Goal: Communication & Community: Share content

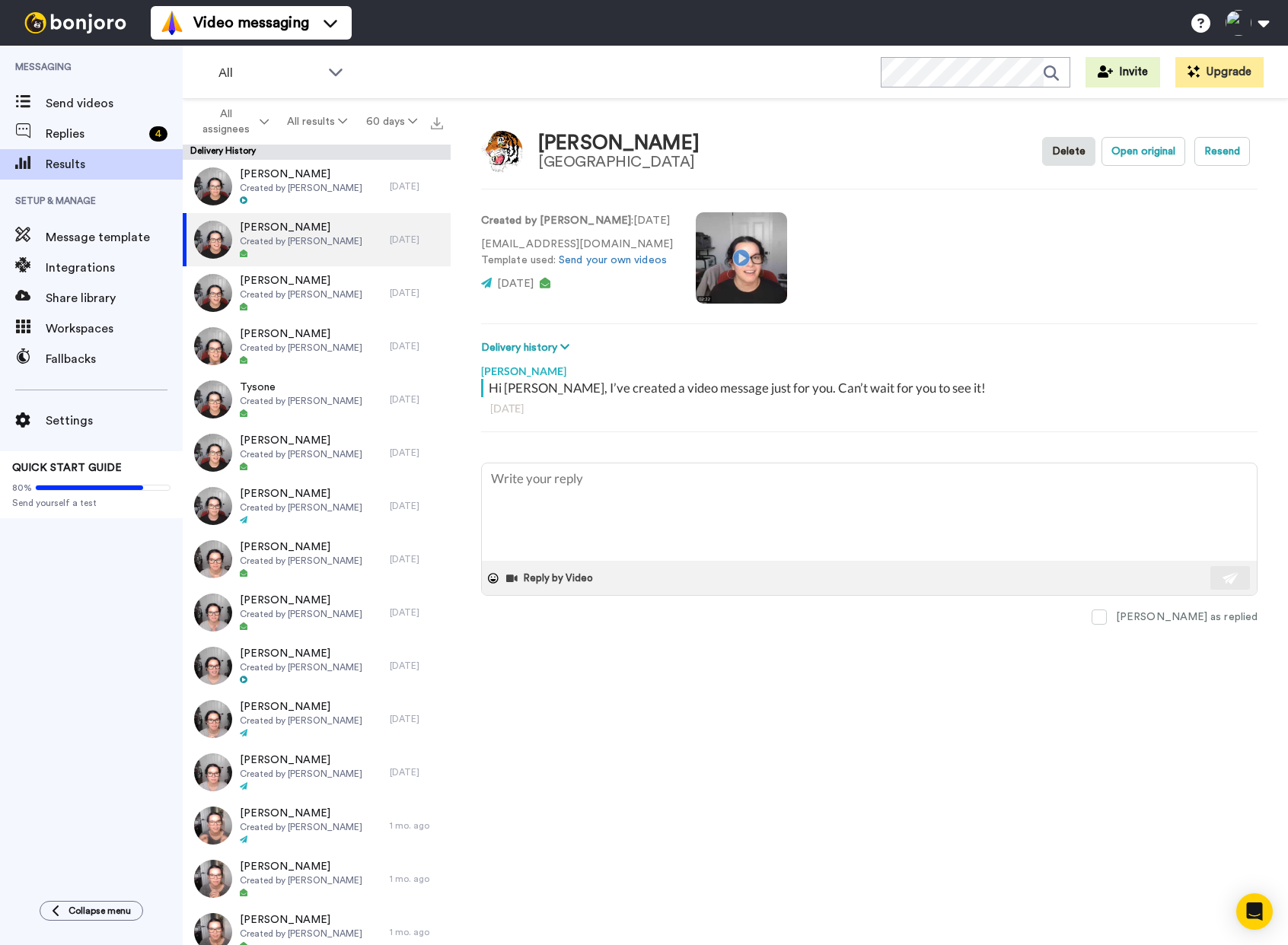
type textarea "x"
drag, startPoint x: 112, startPoint y: 154, endPoint x: 61, endPoint y: 109, distance: 68.0
click at [55, 110] on span "Send videos" at bounding box center [114, 104] width 137 height 18
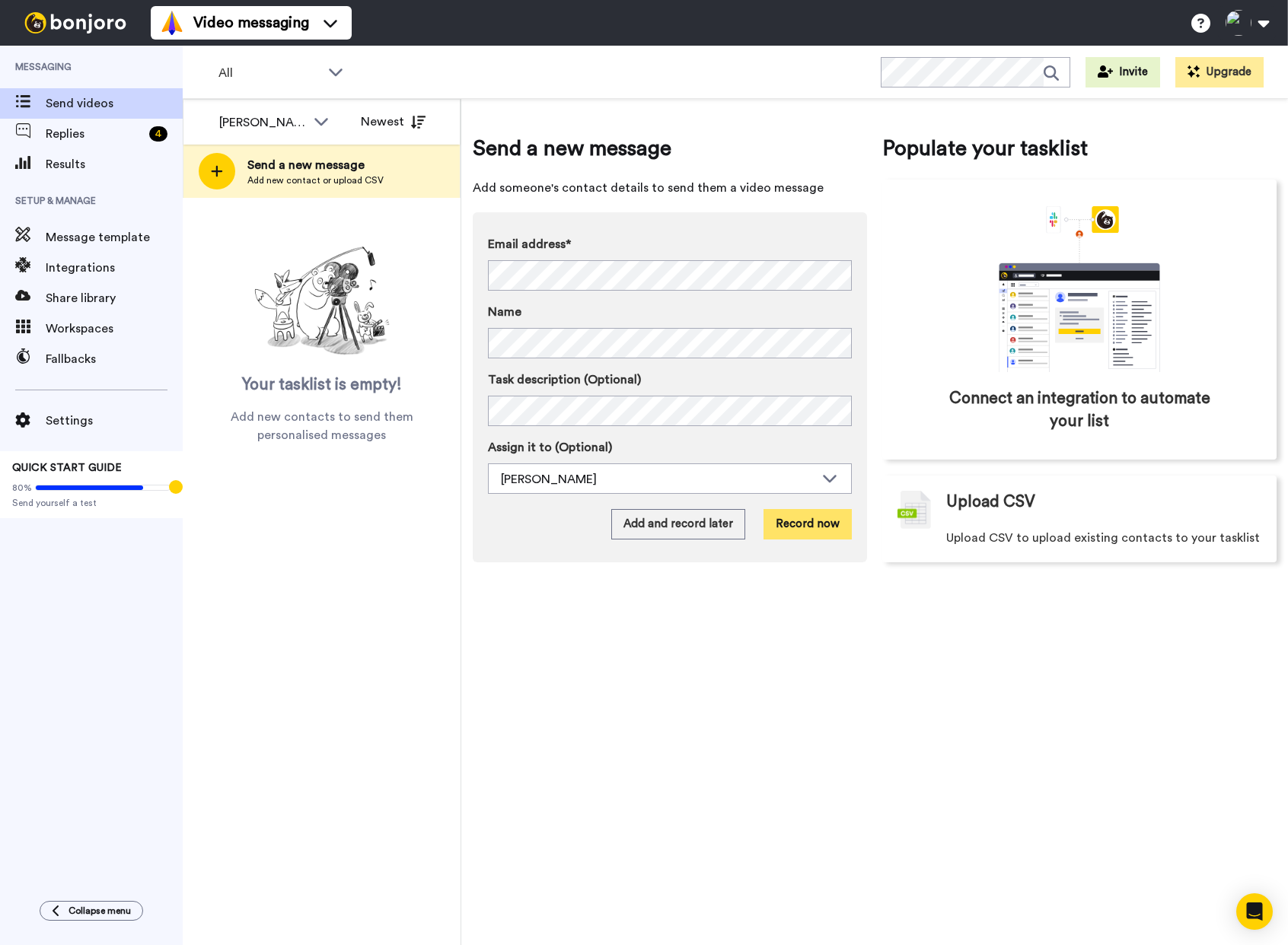
click at [812, 526] on button "Record now" at bounding box center [807, 524] width 88 height 31
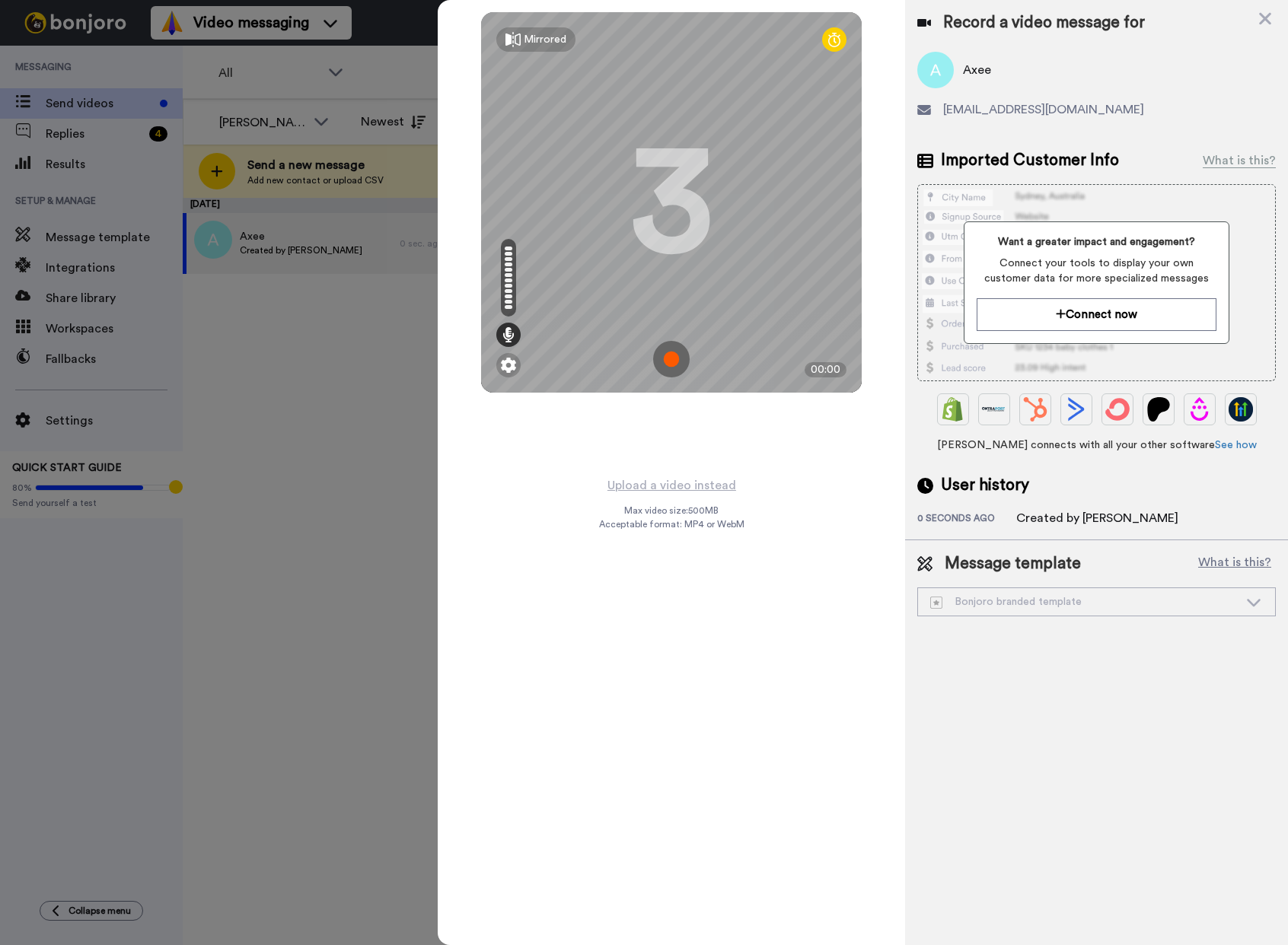
click at [671, 358] on img at bounding box center [671, 359] width 37 height 37
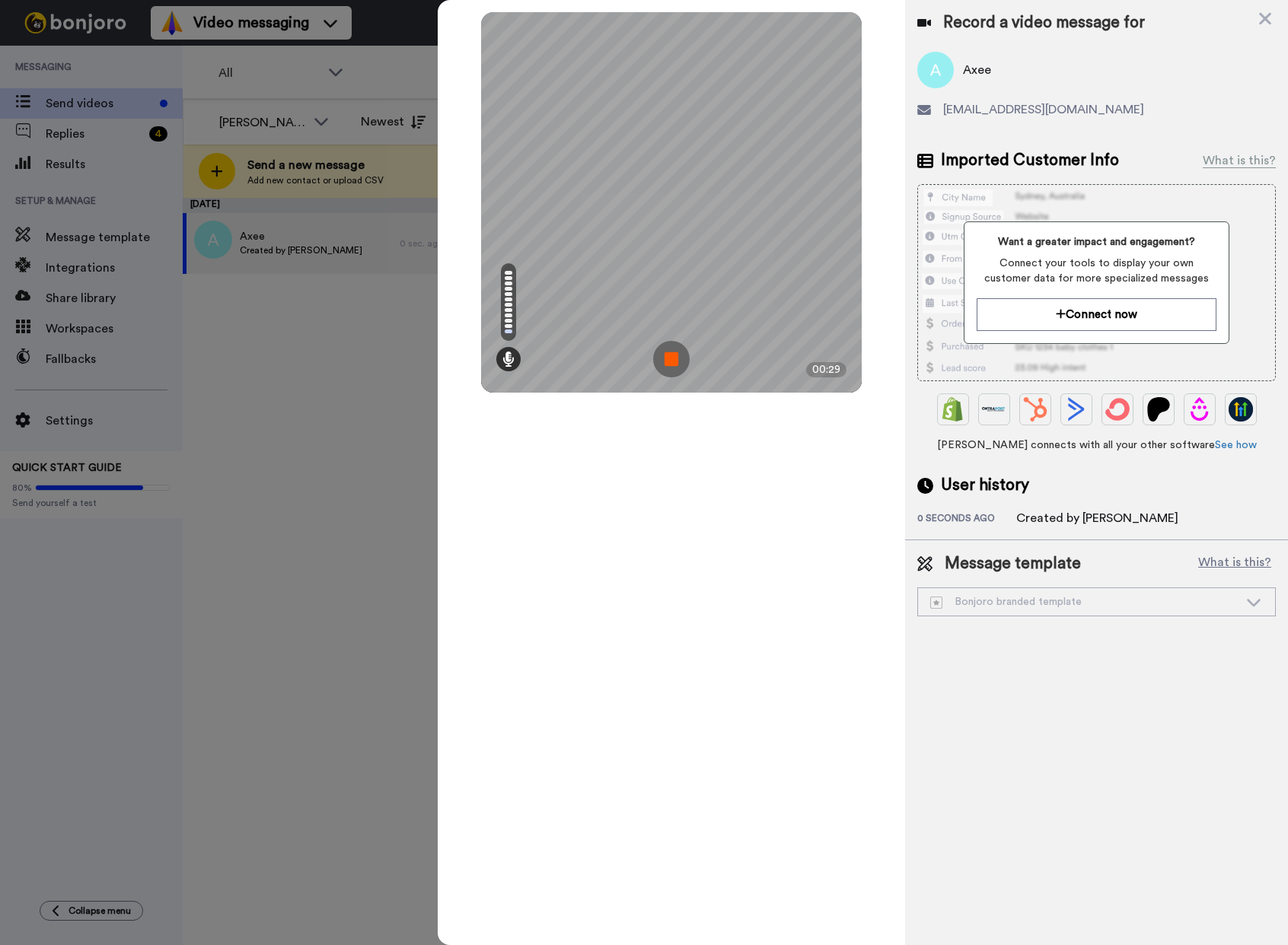
click at [676, 363] on img at bounding box center [671, 359] width 37 height 37
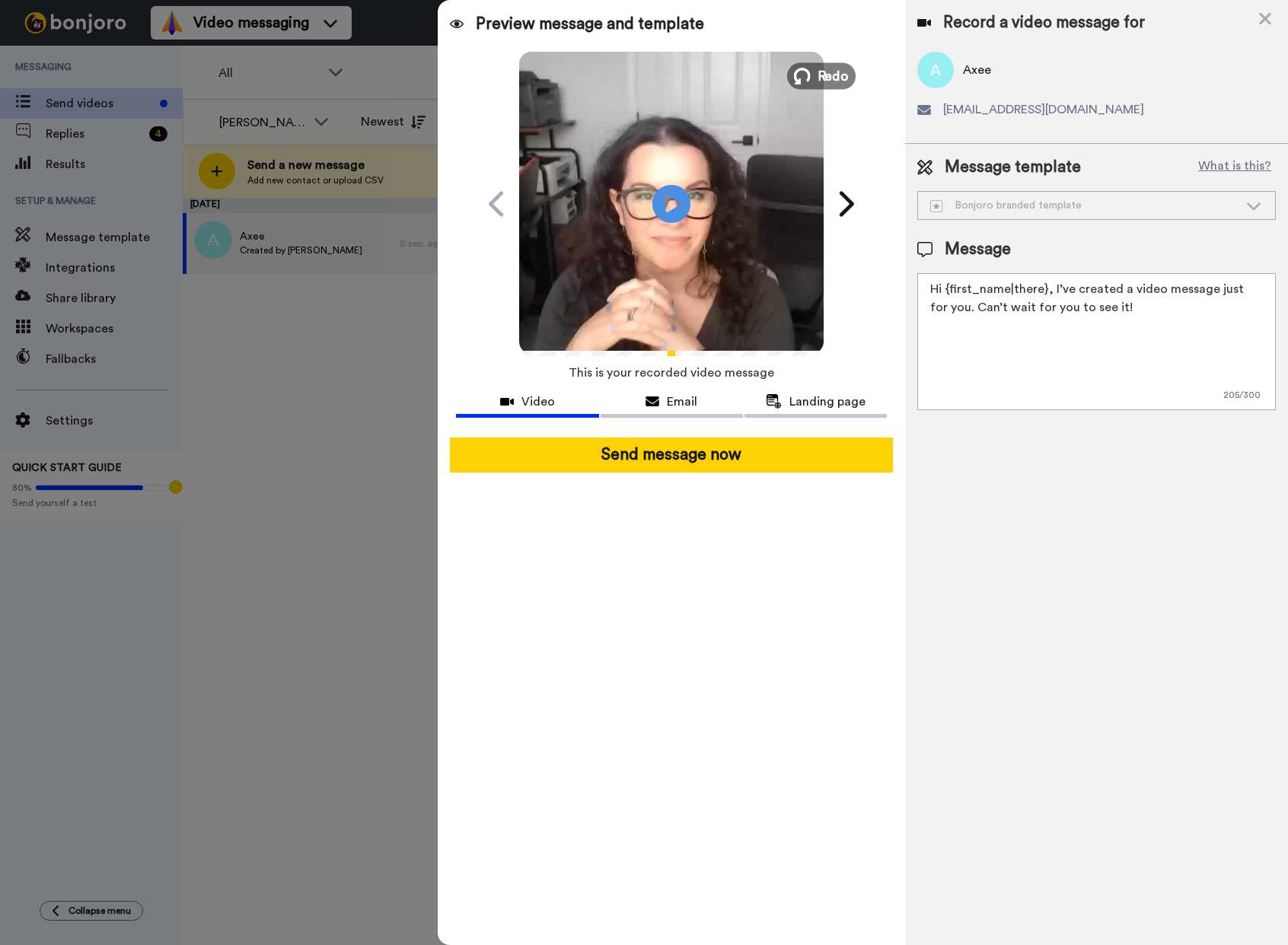
click at [814, 83] on button "Redo" at bounding box center [821, 76] width 69 height 27
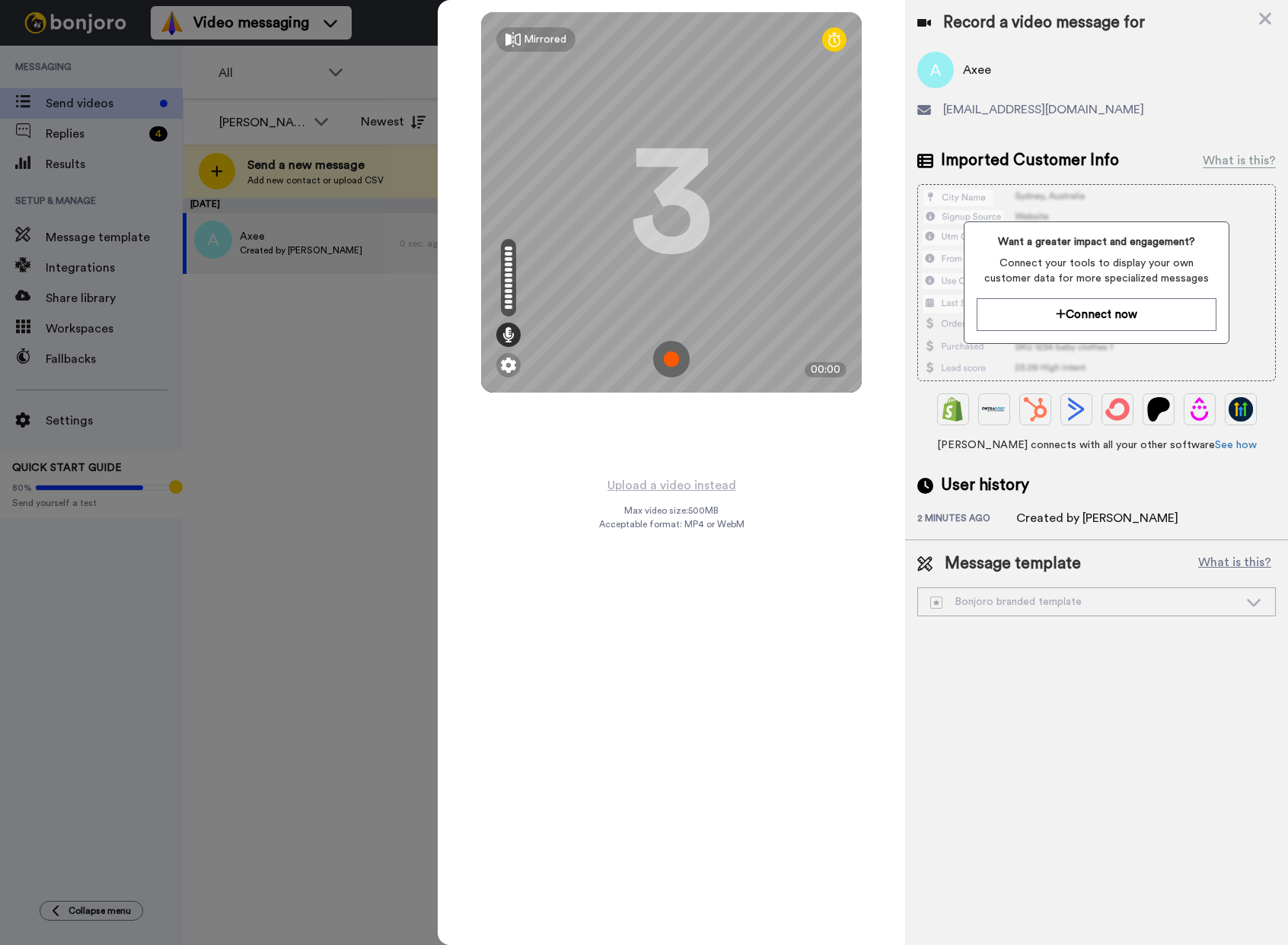
click at [676, 361] on img at bounding box center [671, 359] width 37 height 37
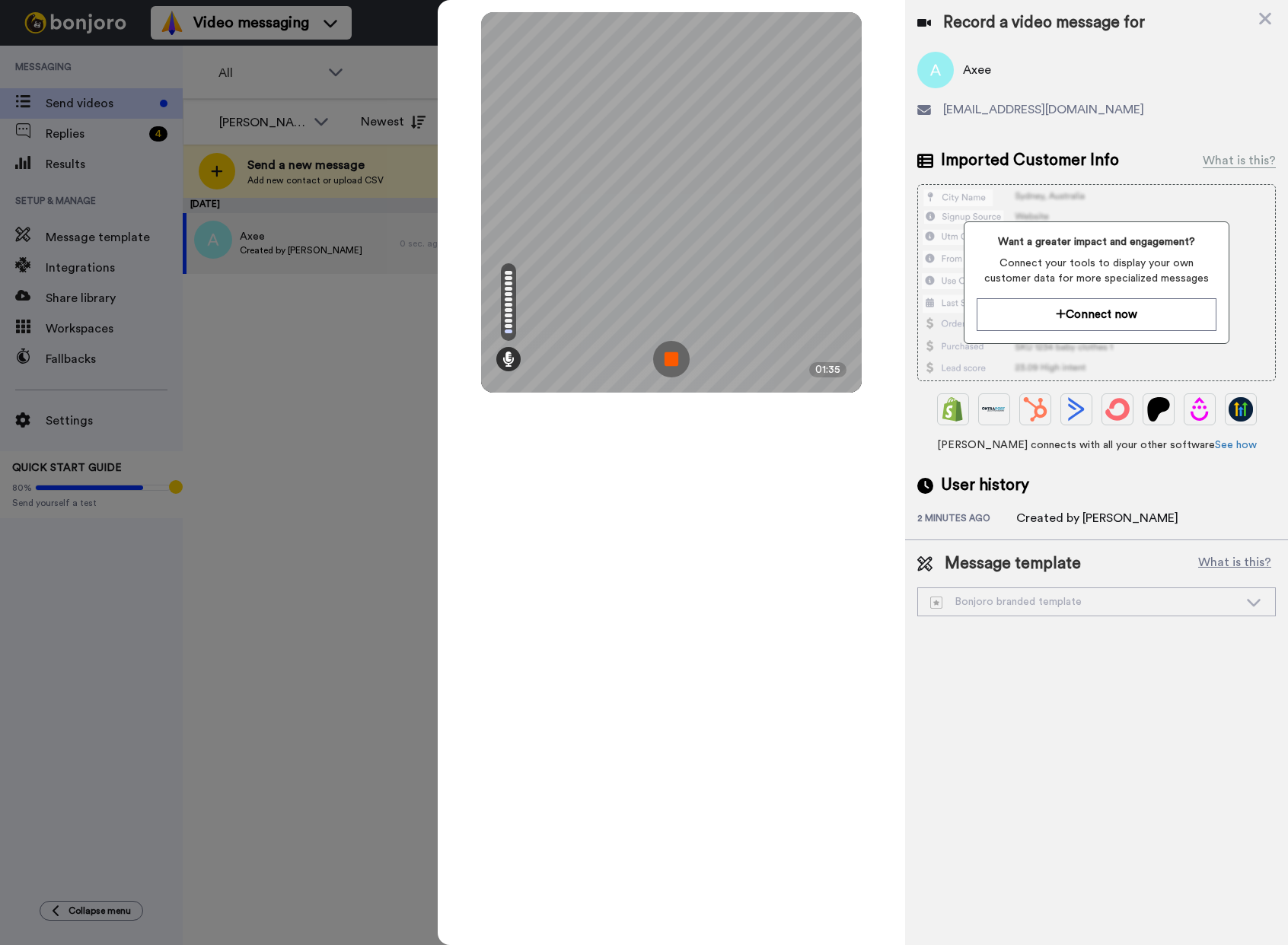
click at [681, 358] on img at bounding box center [671, 359] width 37 height 37
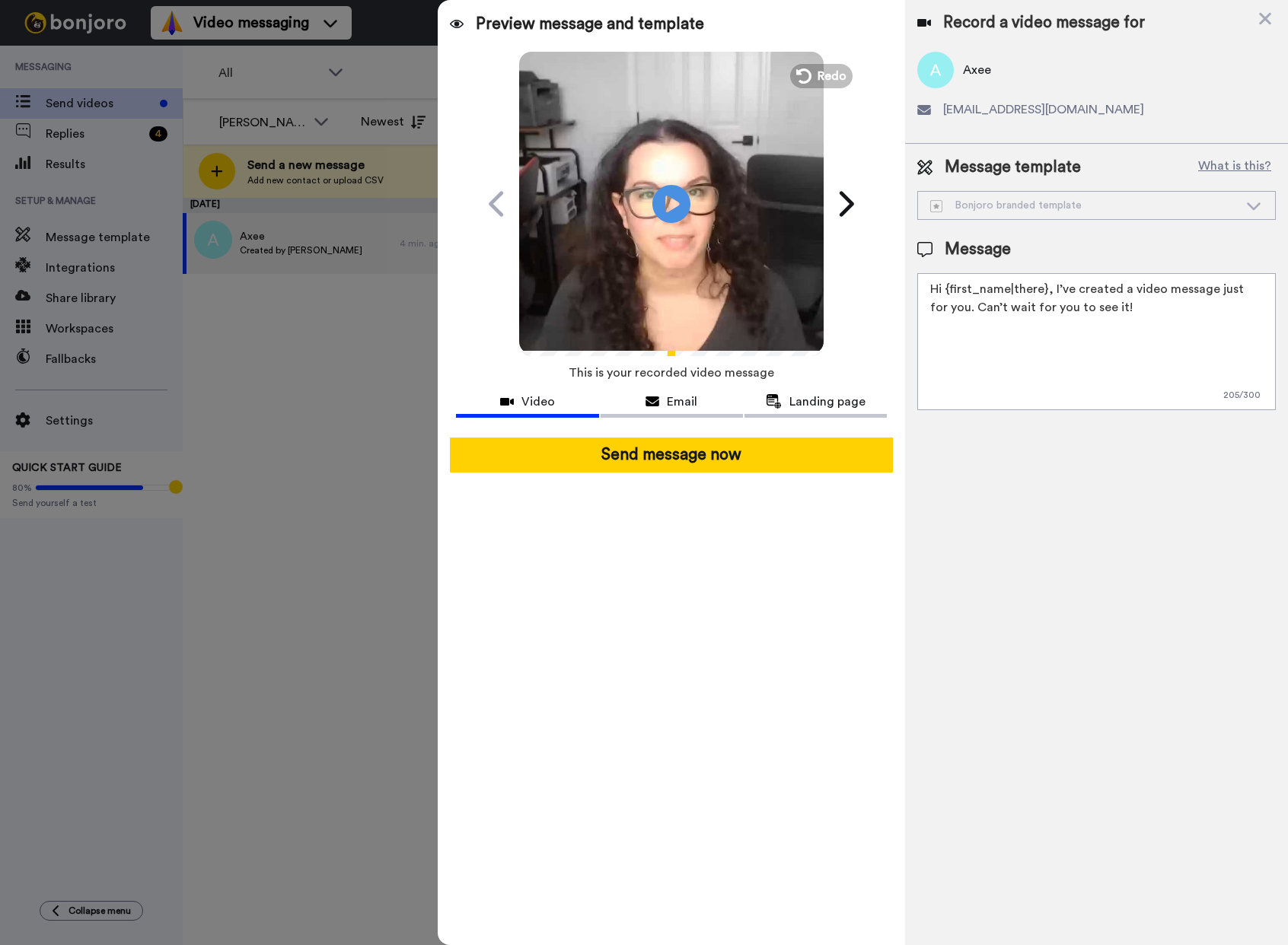
click at [1128, 309] on textarea "Hi {first_name|there}, I’ve created a video message just for you. Can’t wait fo…" at bounding box center [1096, 341] width 359 height 137
click at [661, 397] on div "Email" at bounding box center [672, 402] width 143 height 18
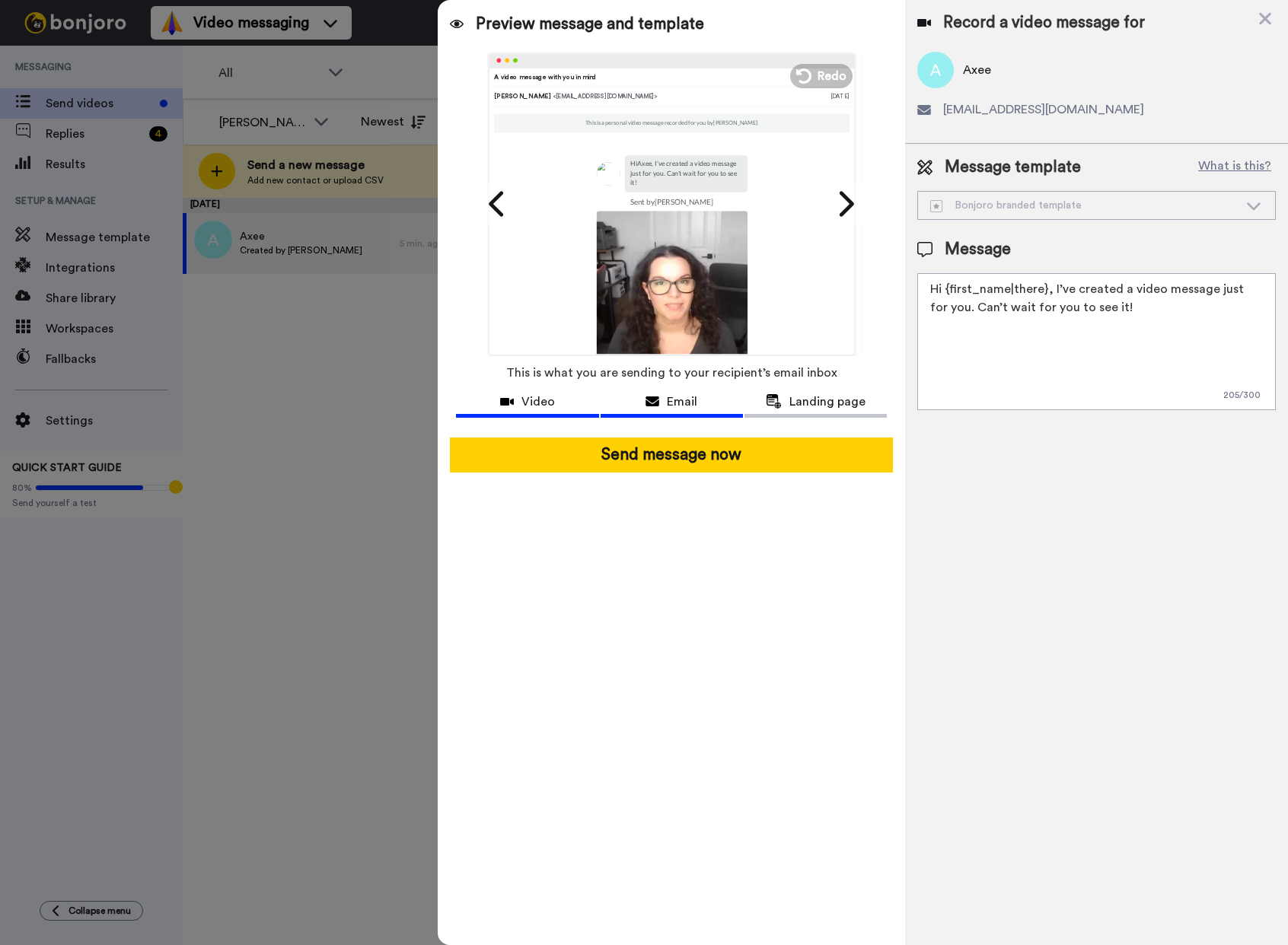
click at [548, 403] on span "Video" at bounding box center [538, 402] width 33 height 18
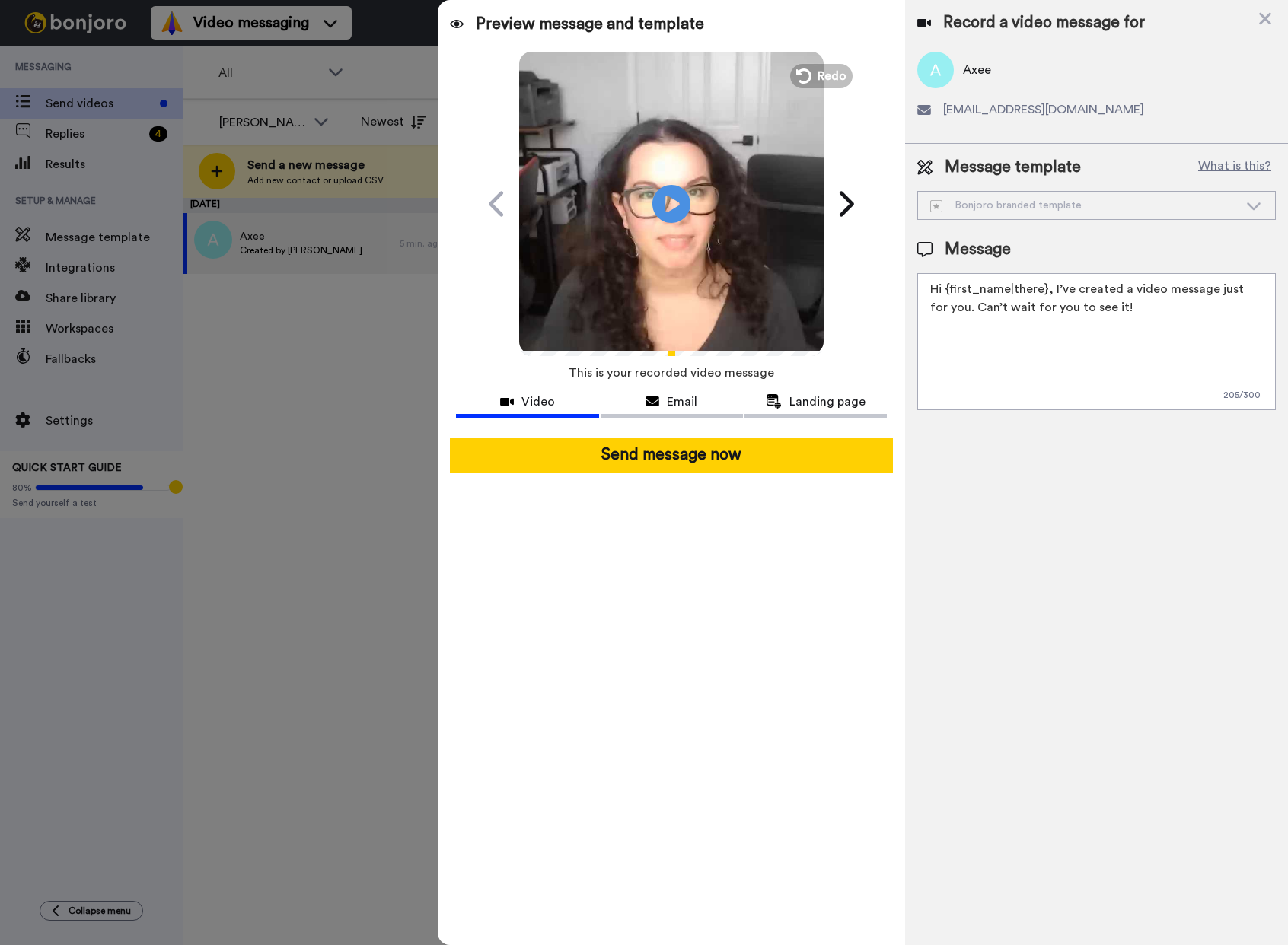
click at [1257, 208] on icon at bounding box center [1254, 205] width 18 height 15
click at [667, 402] on span "Email" at bounding box center [682, 402] width 31 height 18
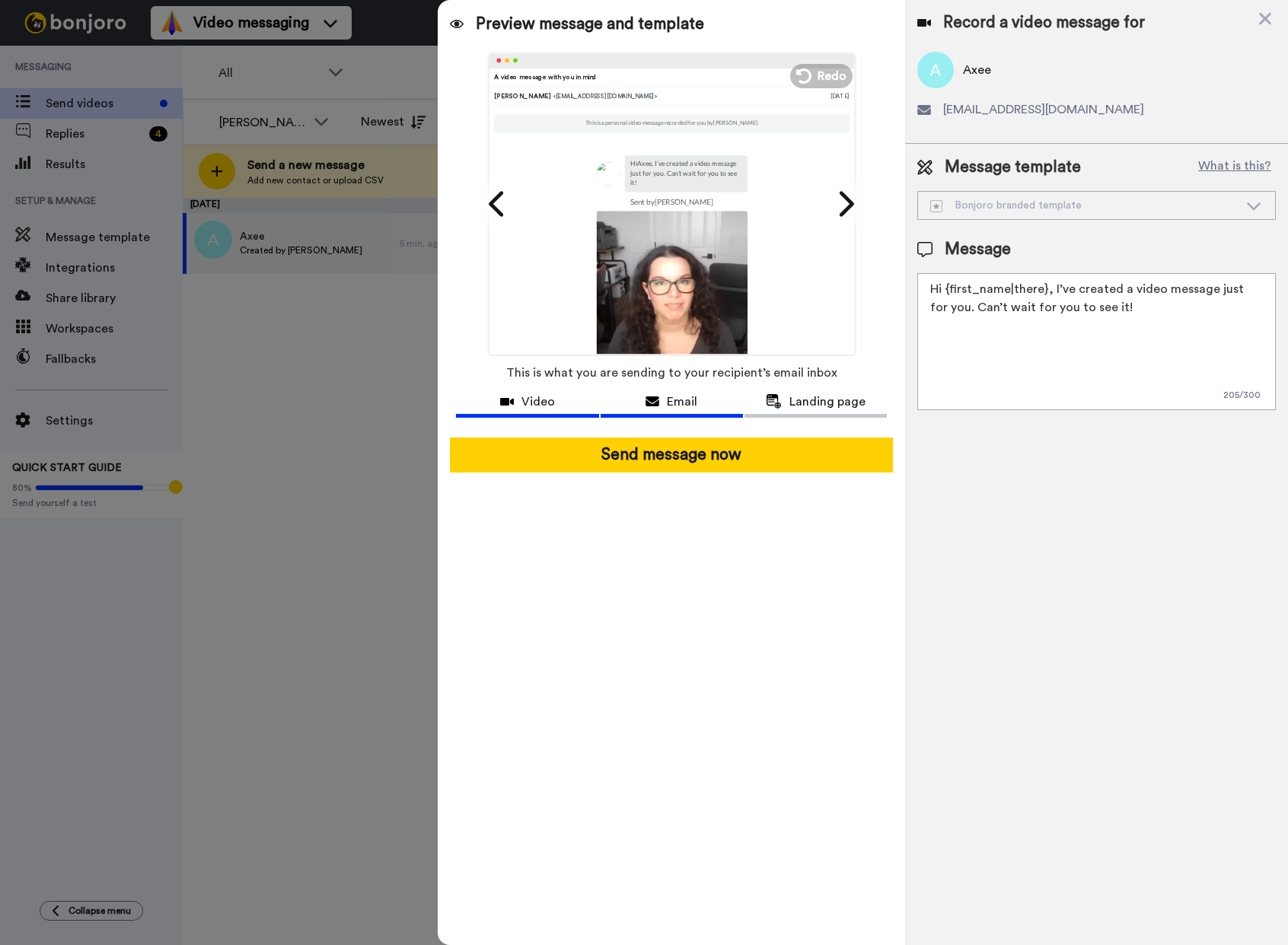
click at [539, 394] on span "Video" at bounding box center [538, 402] width 33 height 18
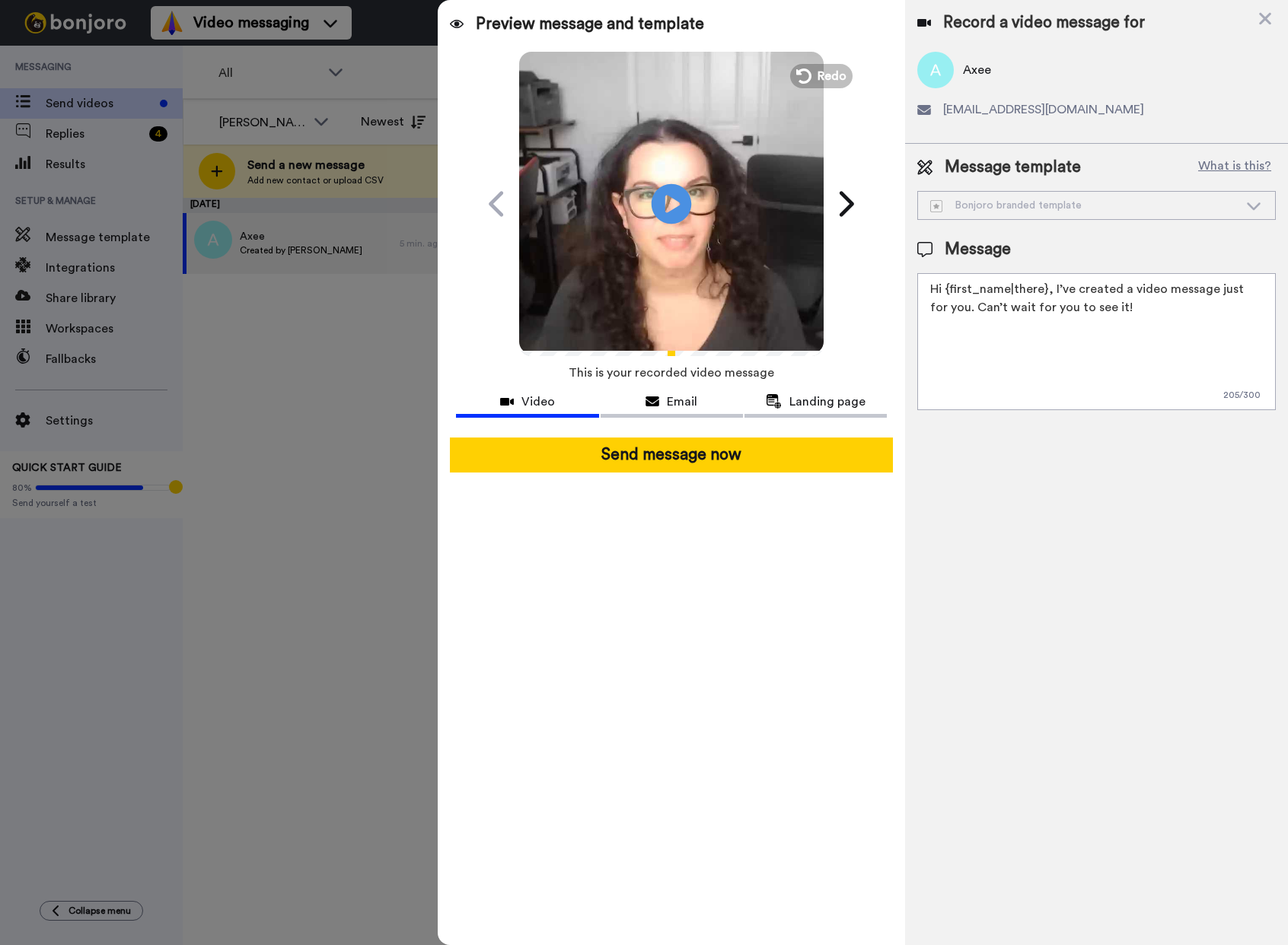
click at [676, 204] on icon "Play/Pause" at bounding box center [671, 203] width 41 height 72
click at [695, 200] on video at bounding box center [671, 202] width 305 height 304
click at [822, 402] on span "Landing page" at bounding box center [827, 402] width 76 height 18
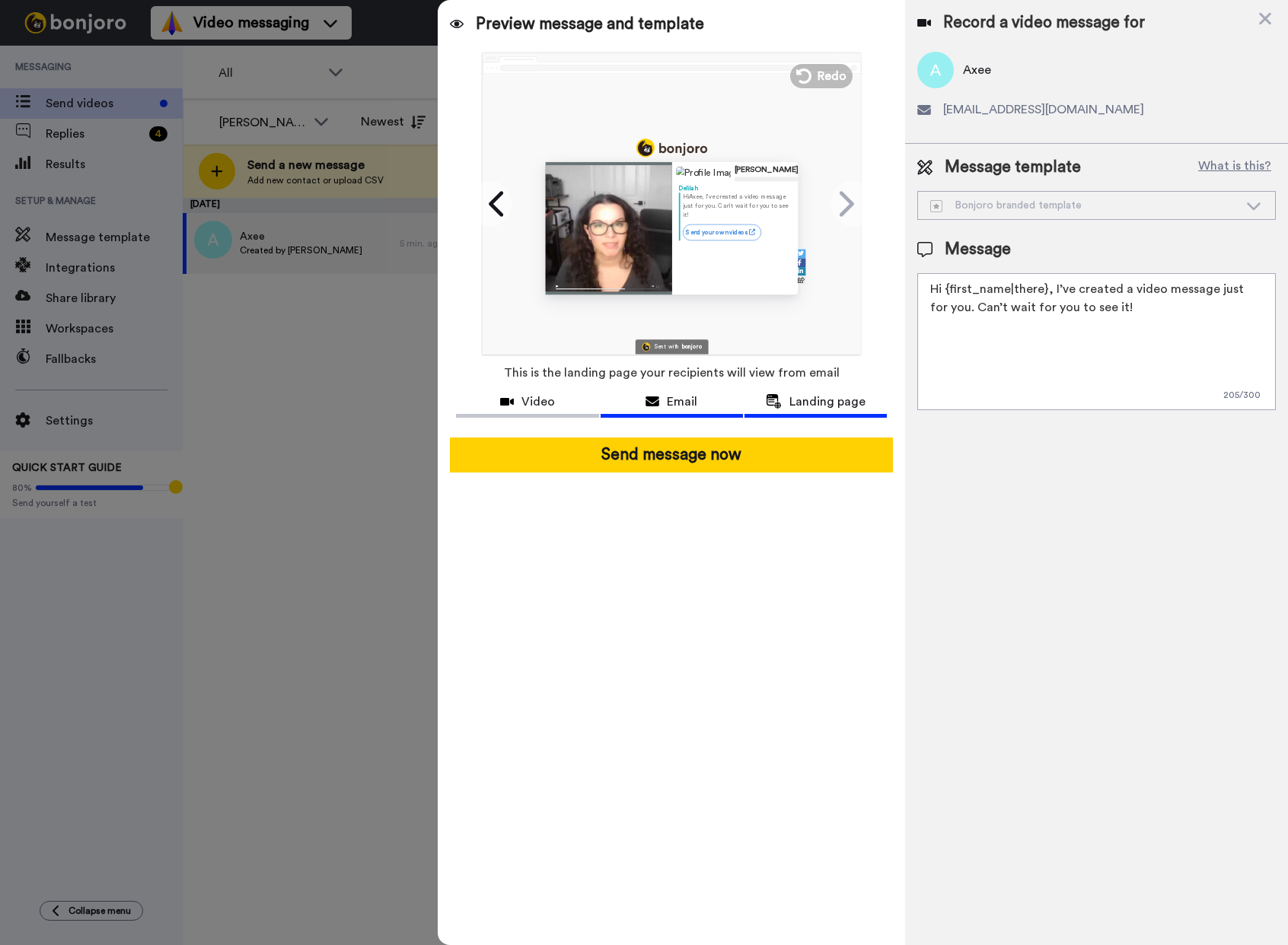
click at [679, 398] on span "Email" at bounding box center [682, 402] width 31 height 18
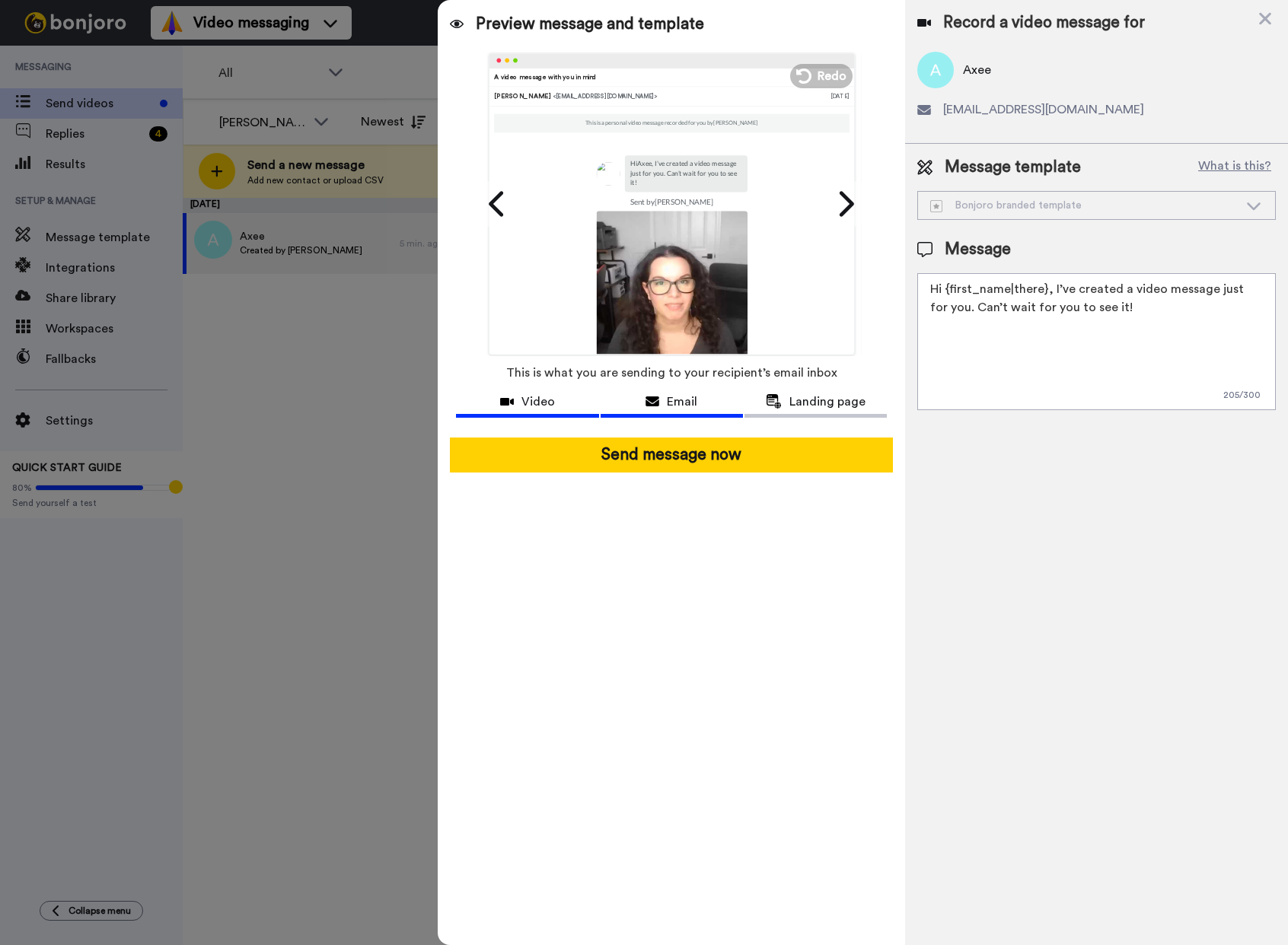
click at [566, 397] on div "Video" at bounding box center [527, 402] width 143 height 18
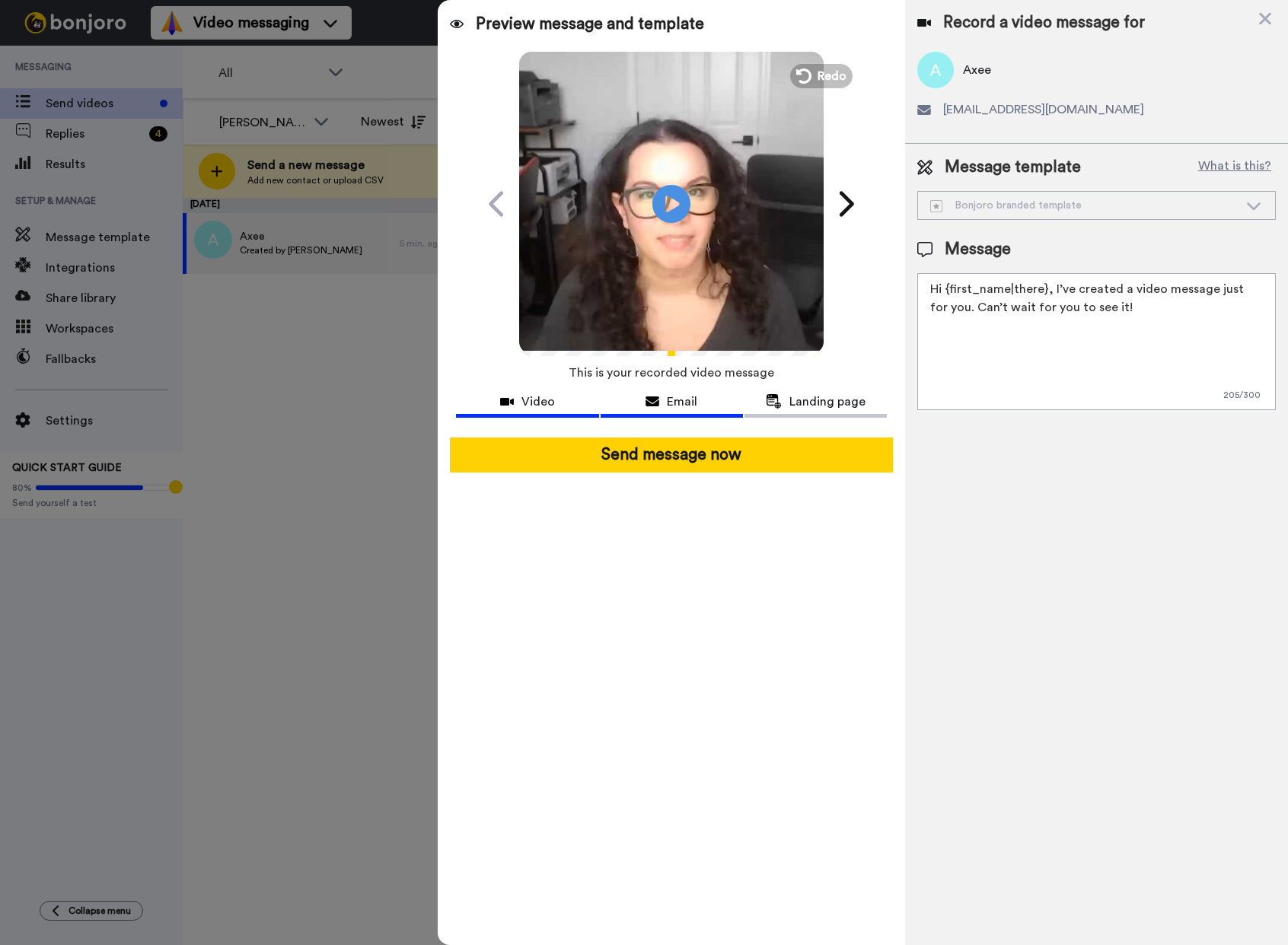
click at [692, 411] on button "Email" at bounding box center [672, 404] width 143 height 28
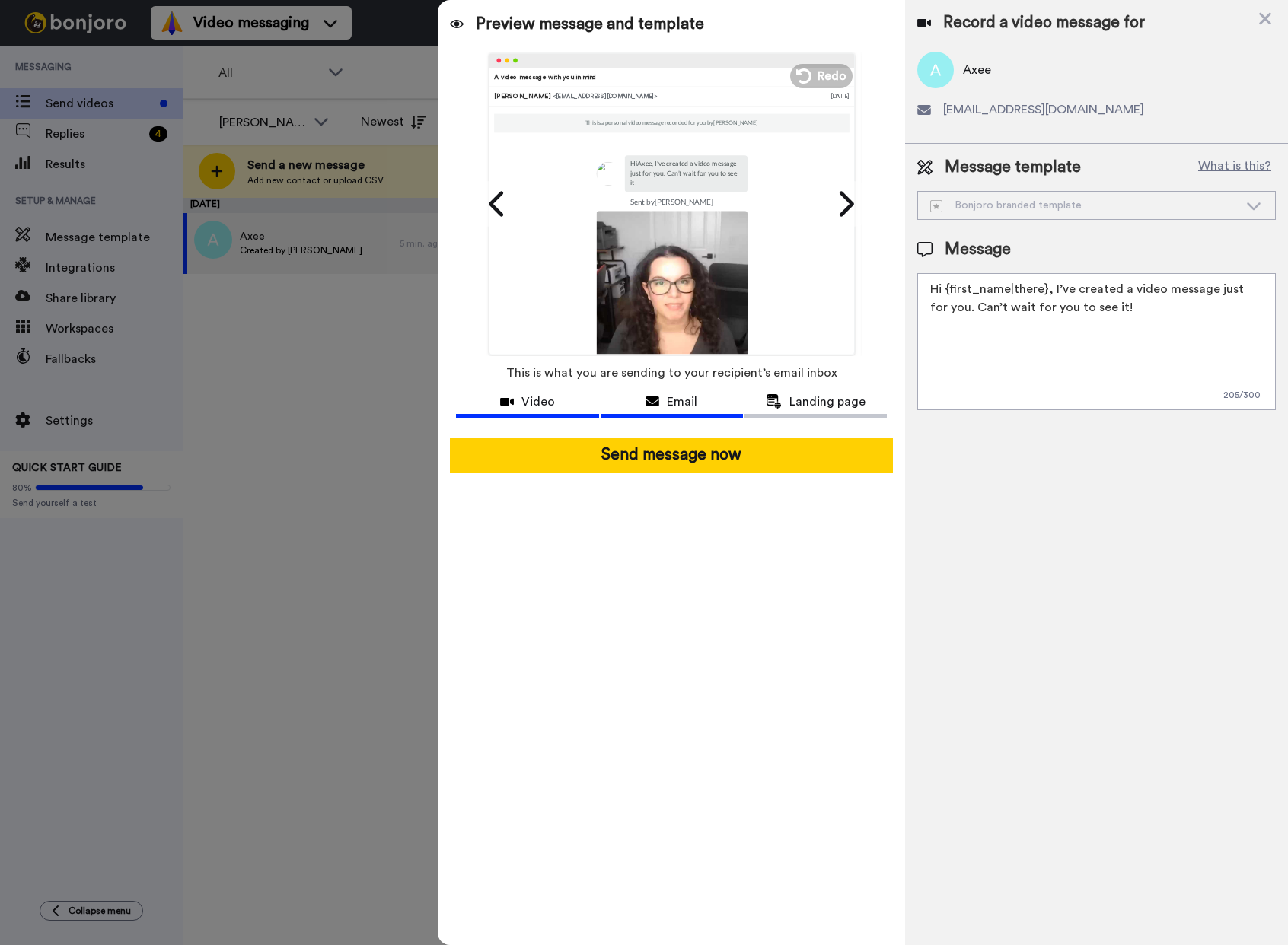
click at [544, 403] on span "Video" at bounding box center [538, 402] width 33 height 18
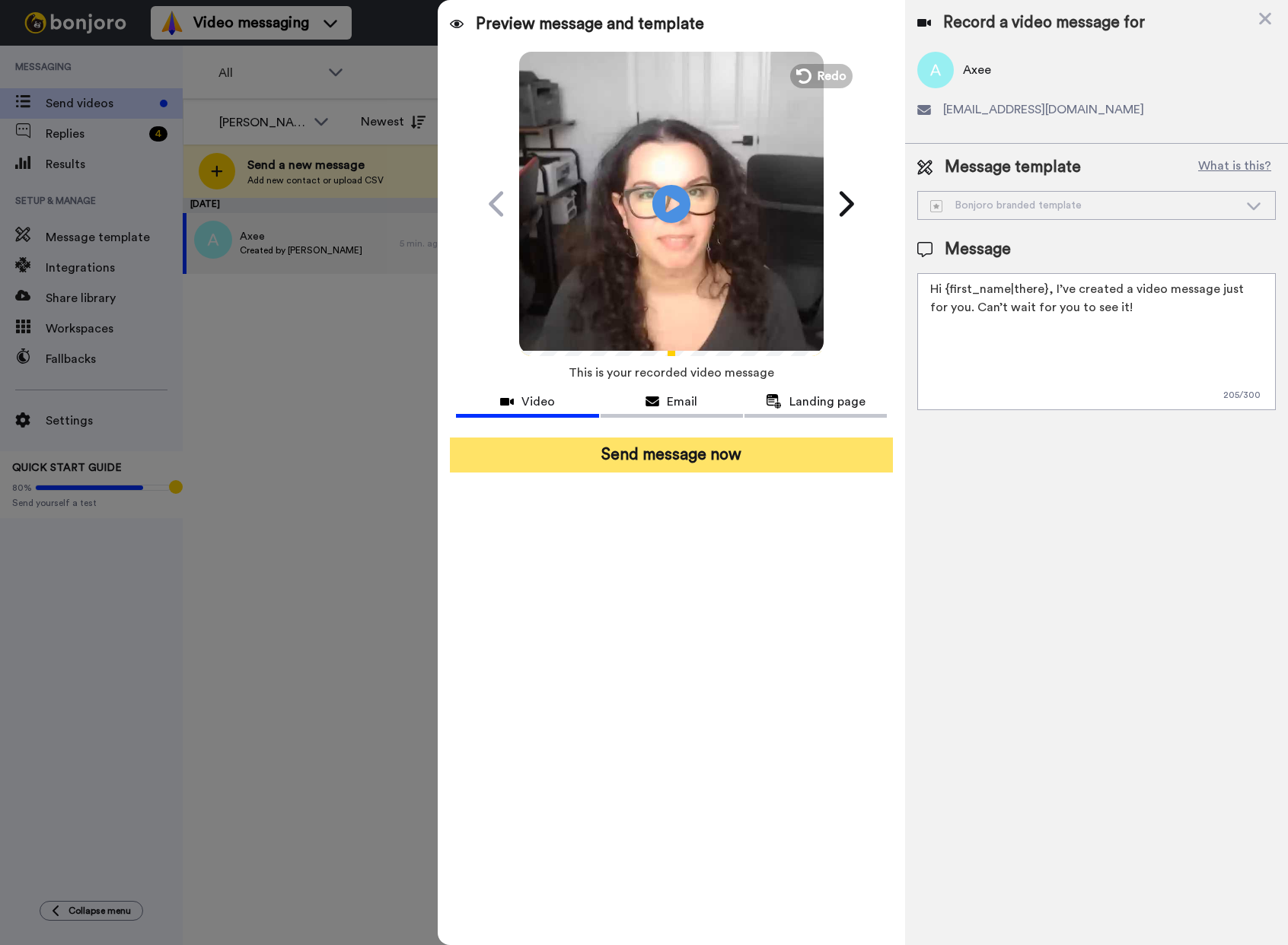
click at [693, 458] on button "Send message now" at bounding box center [671, 455] width 443 height 35
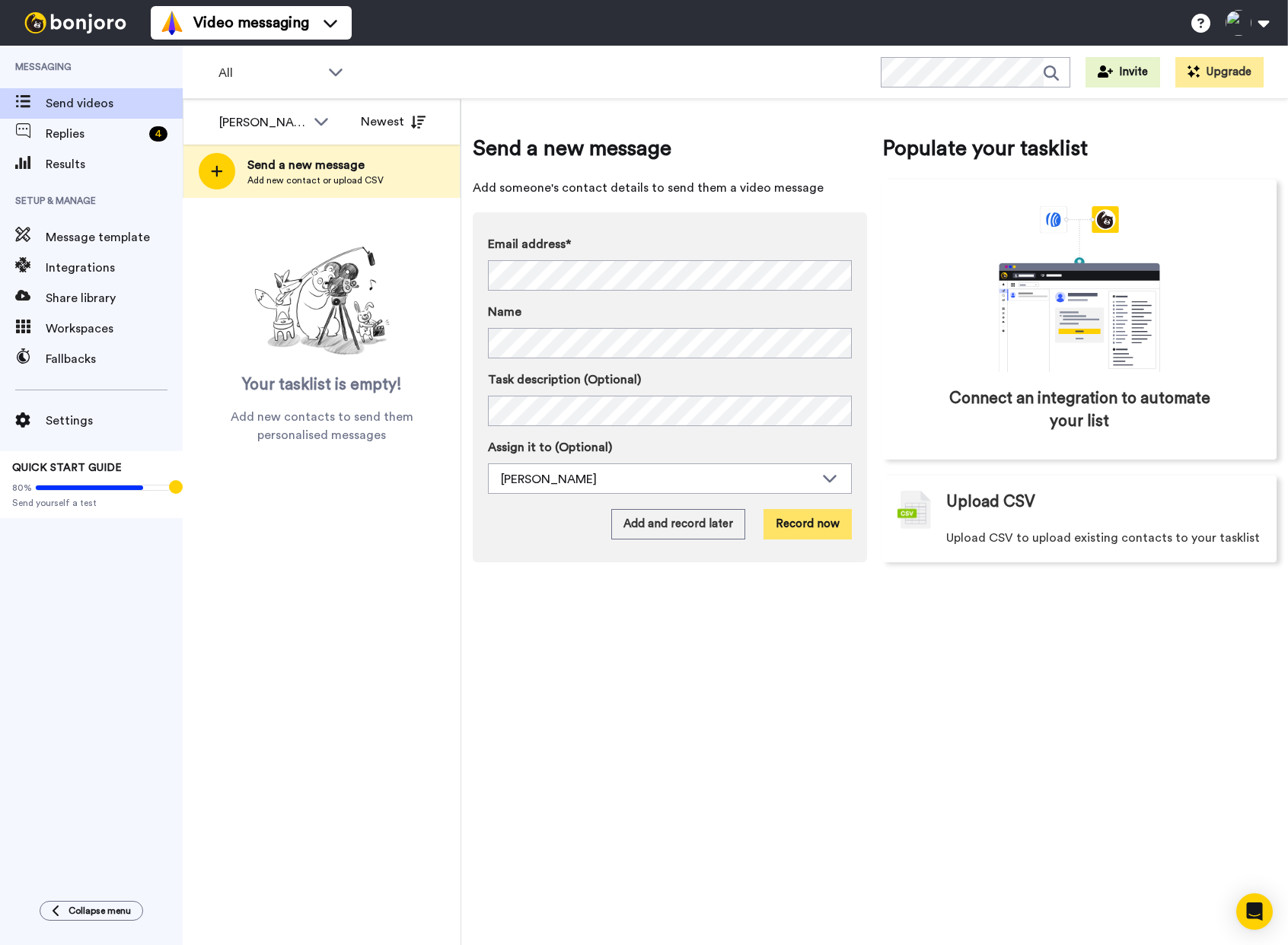
click at [814, 520] on button "Record now" at bounding box center [807, 524] width 88 height 31
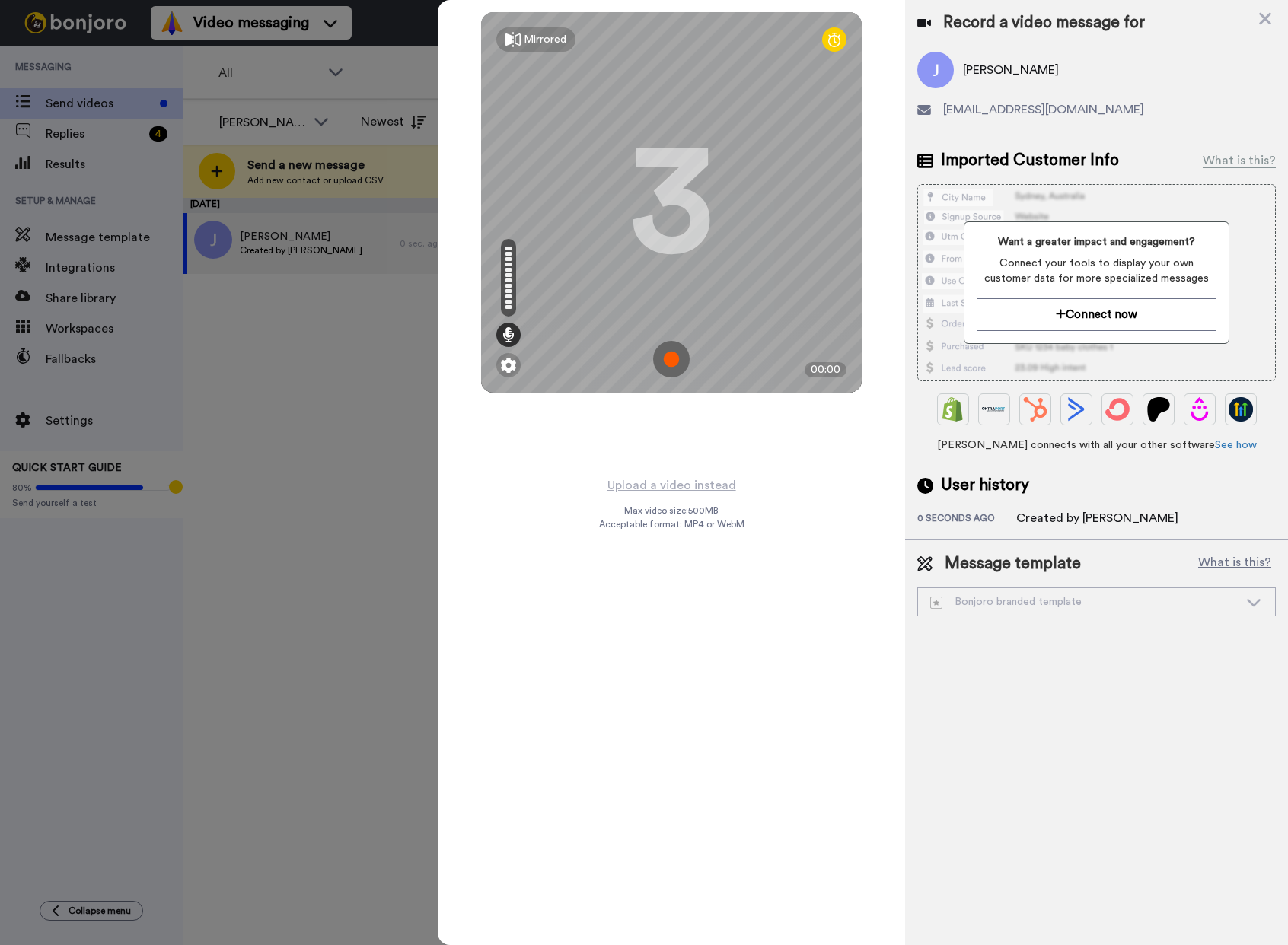
click at [671, 354] on img at bounding box center [671, 359] width 37 height 37
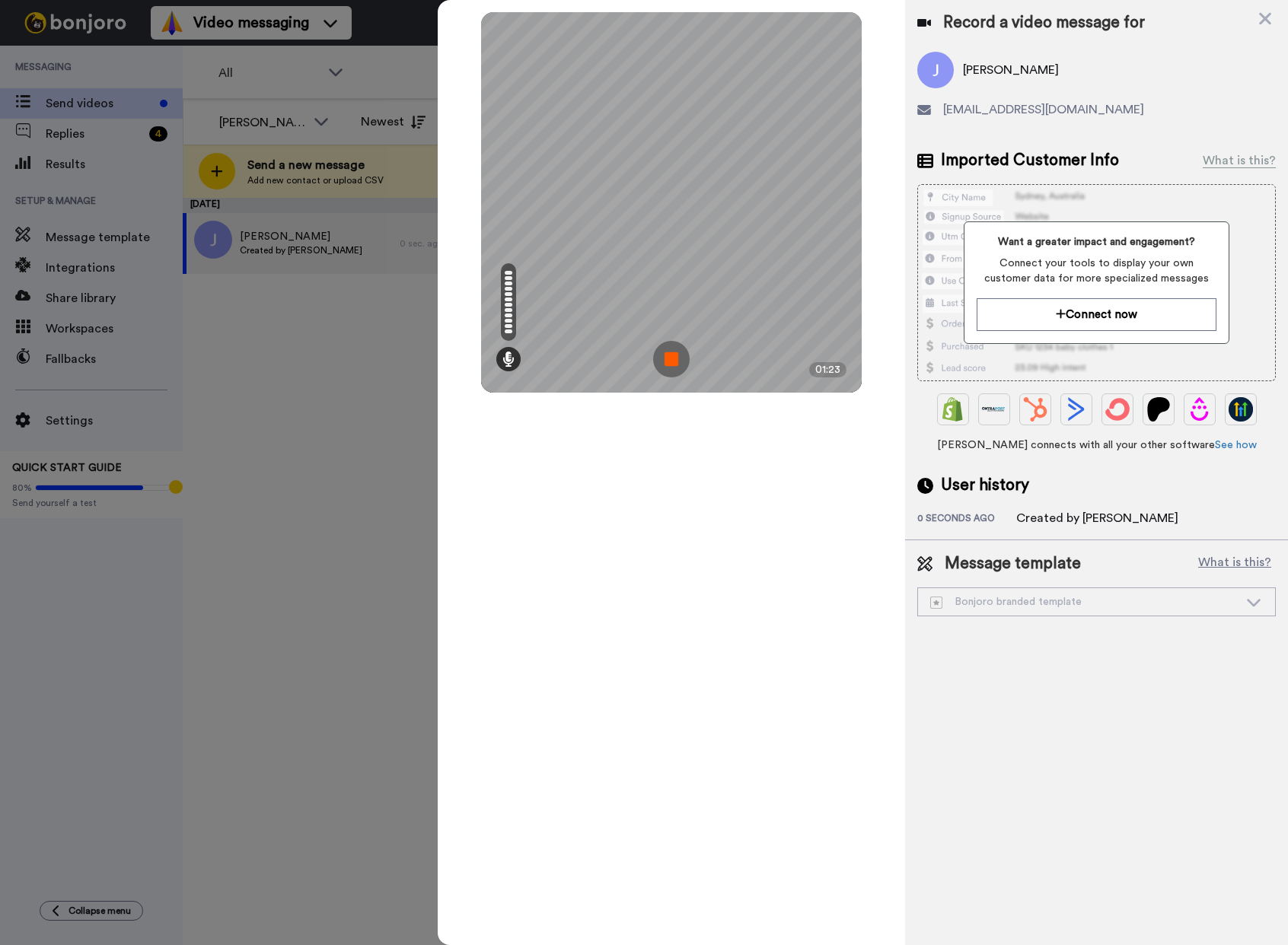
click at [679, 353] on img at bounding box center [671, 359] width 37 height 37
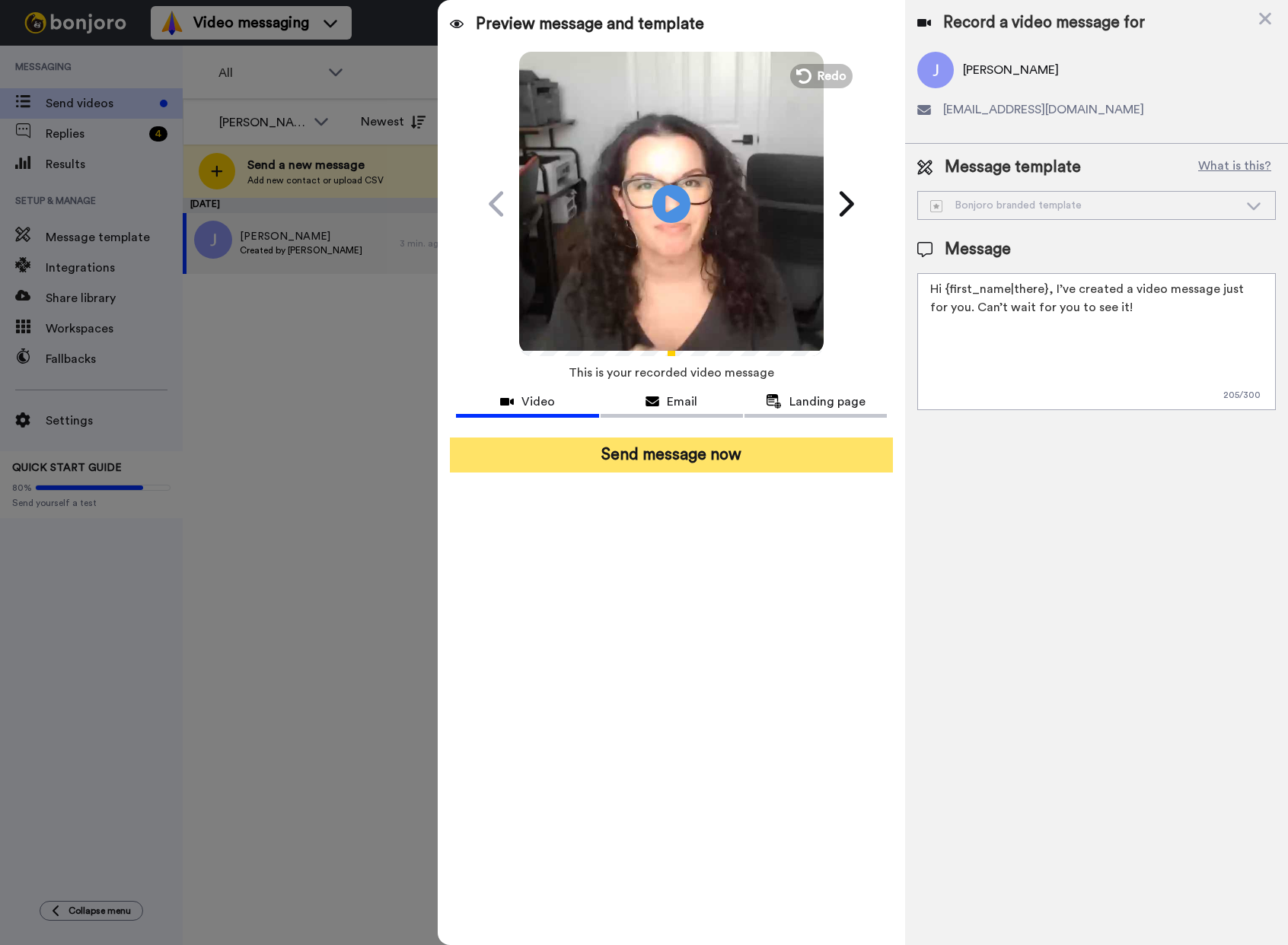
click at [692, 455] on button "Send message now" at bounding box center [671, 455] width 443 height 35
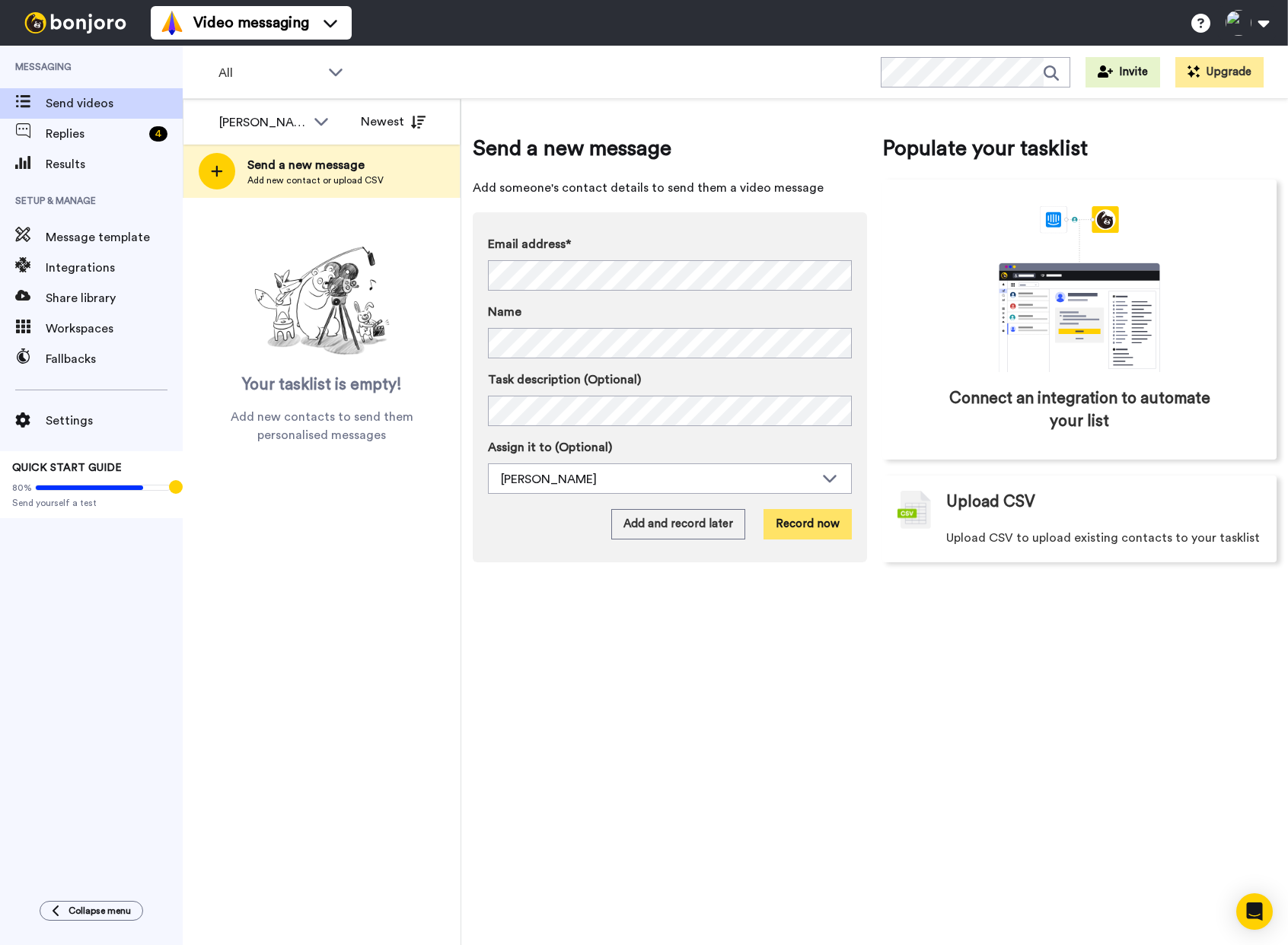
click at [807, 524] on button "Record now" at bounding box center [807, 524] width 88 height 31
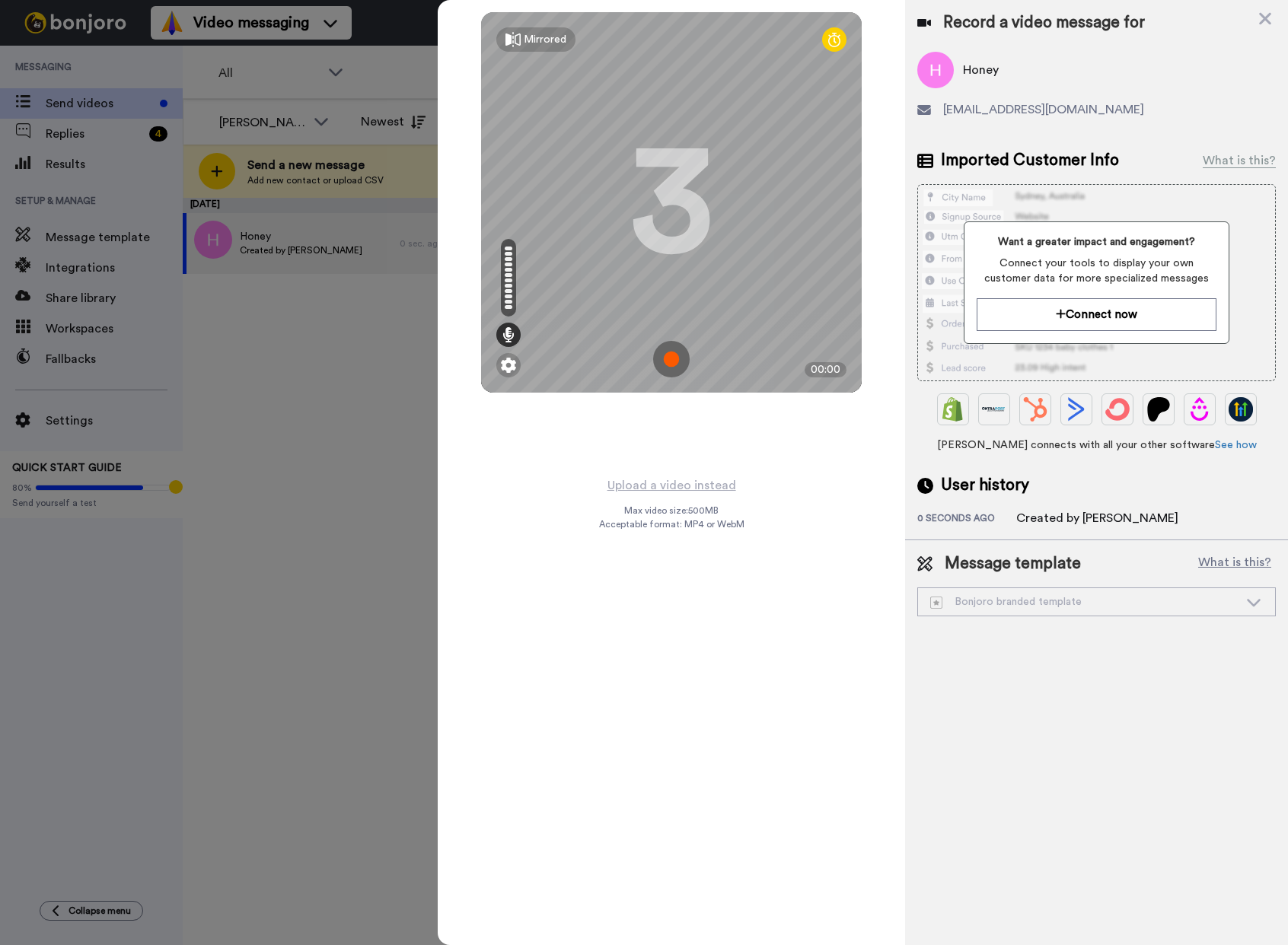
click at [672, 366] on img at bounding box center [671, 359] width 37 height 37
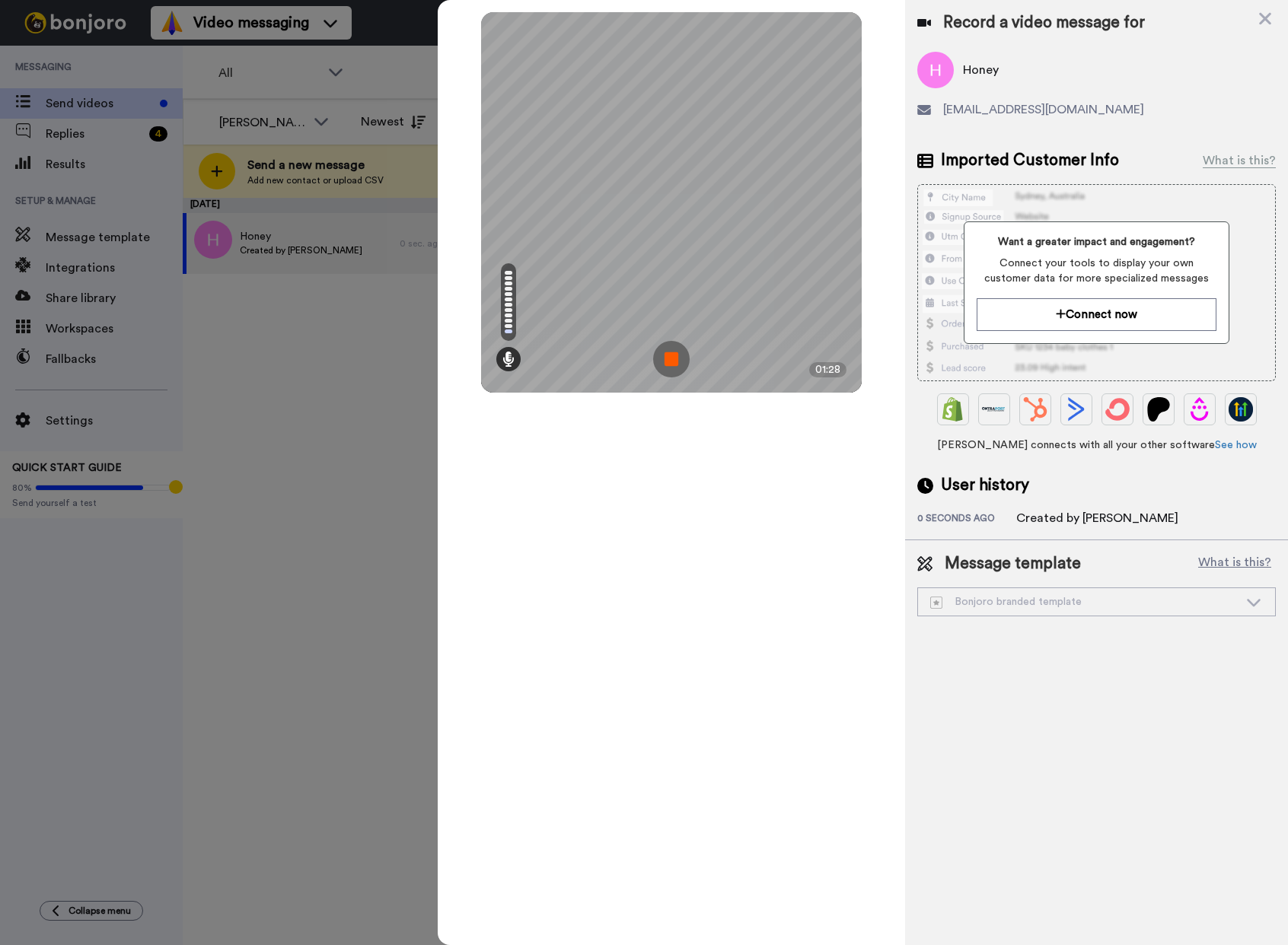
click at [665, 352] on img at bounding box center [671, 359] width 37 height 37
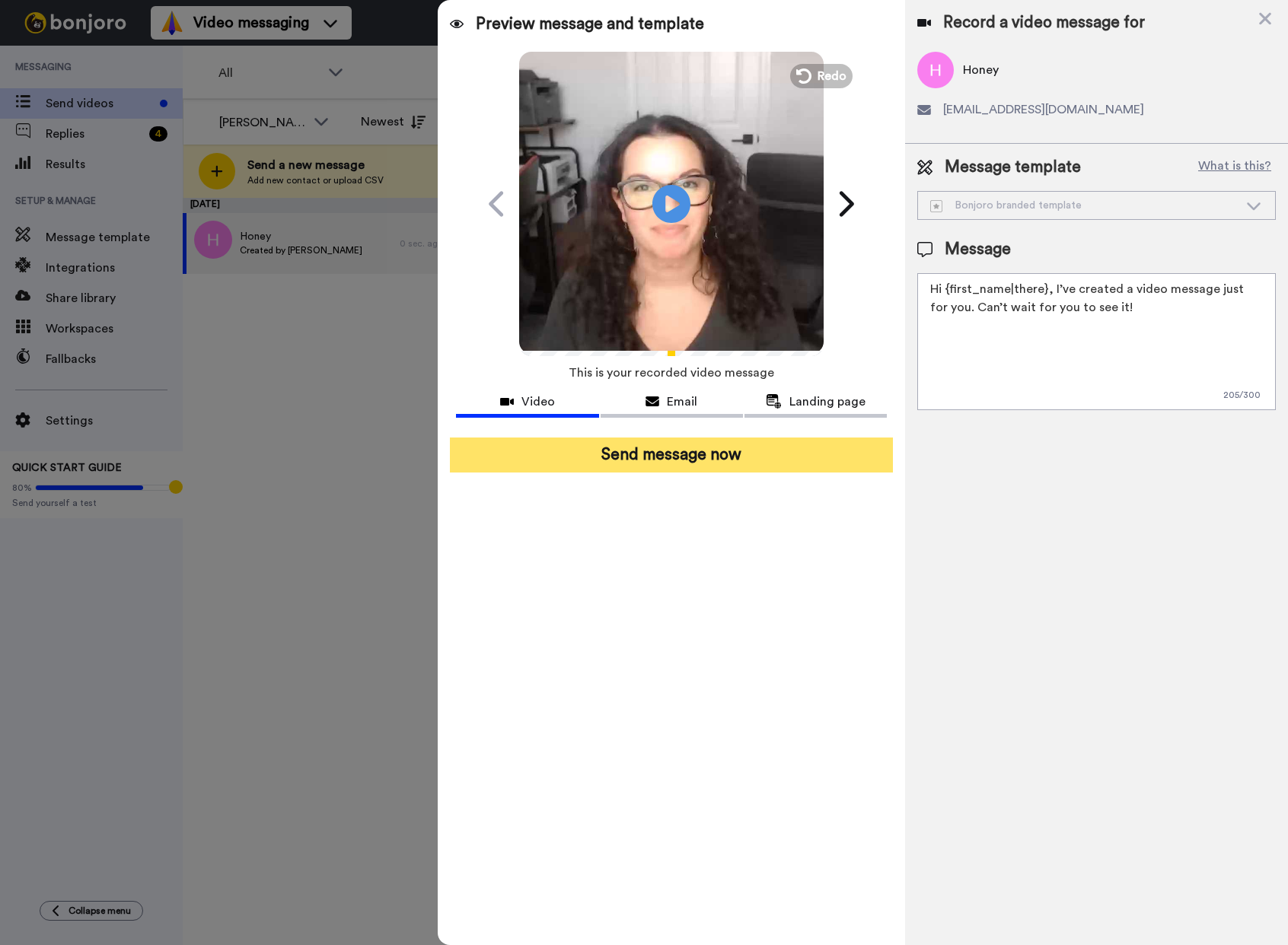
click at [681, 452] on button "Send message now" at bounding box center [671, 455] width 443 height 35
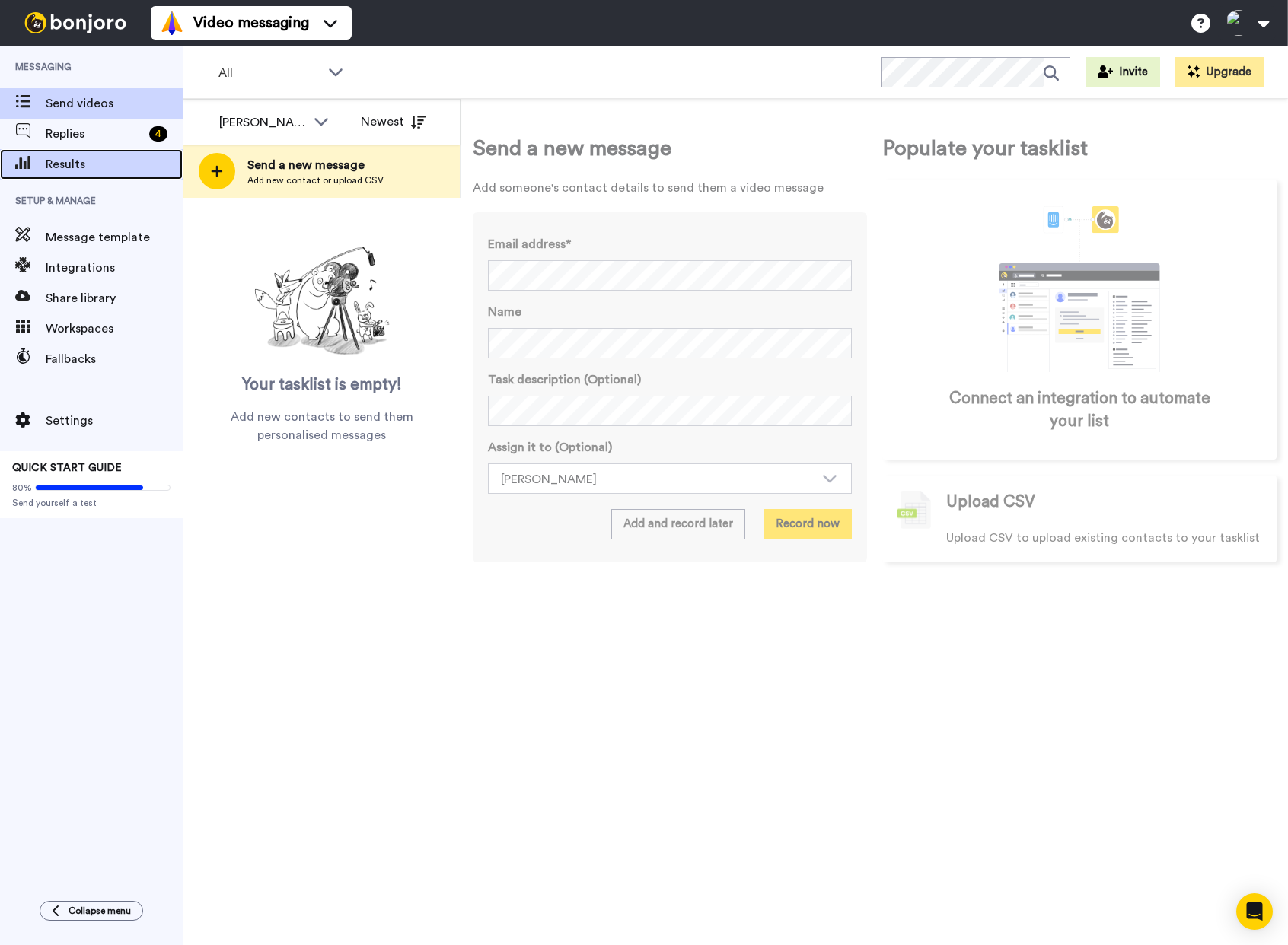
click at [83, 155] on span "Results" at bounding box center [114, 164] width 137 height 18
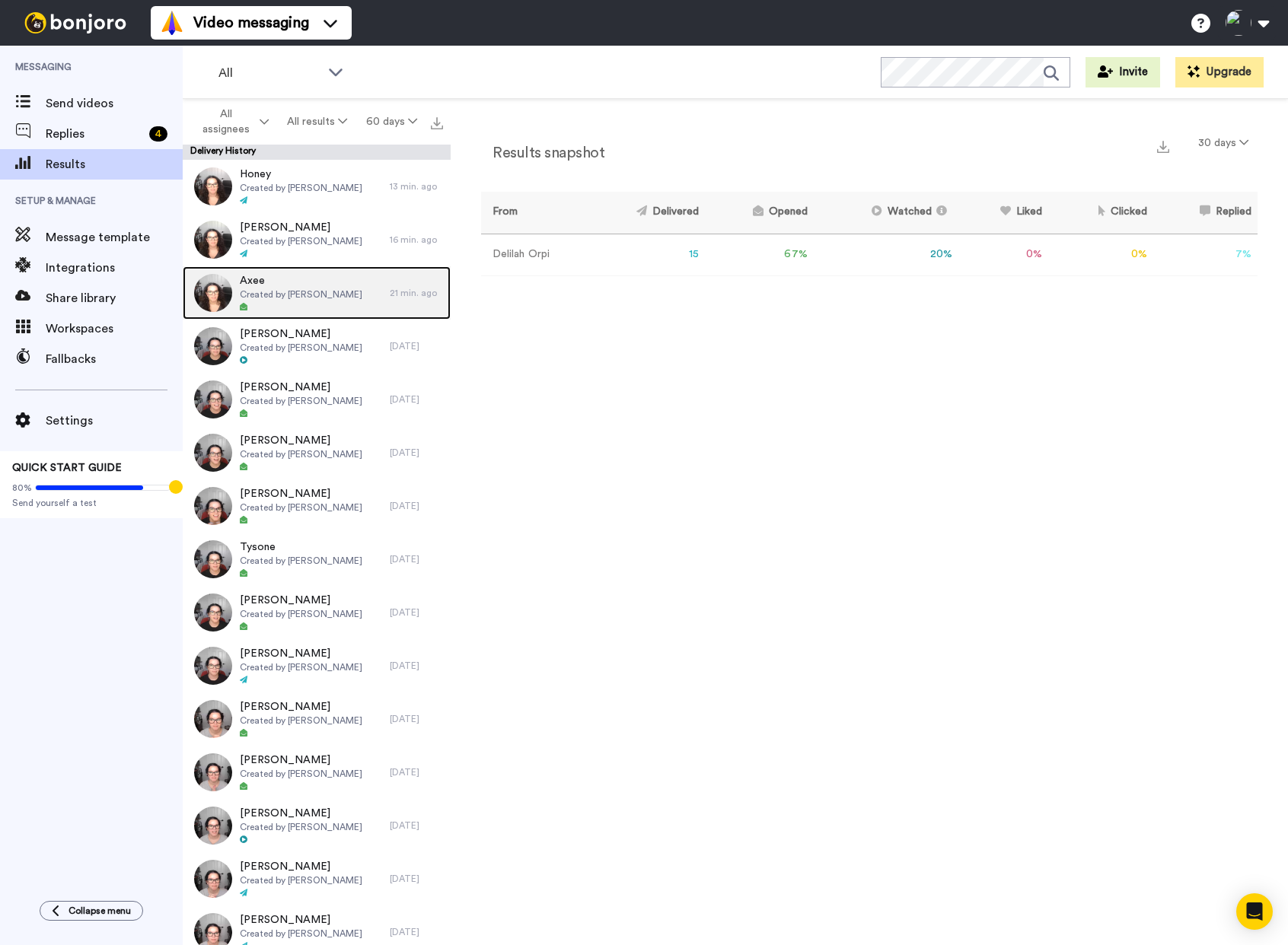
click at [322, 294] on span "Created by [PERSON_NAME]" at bounding box center [301, 295] width 123 height 12
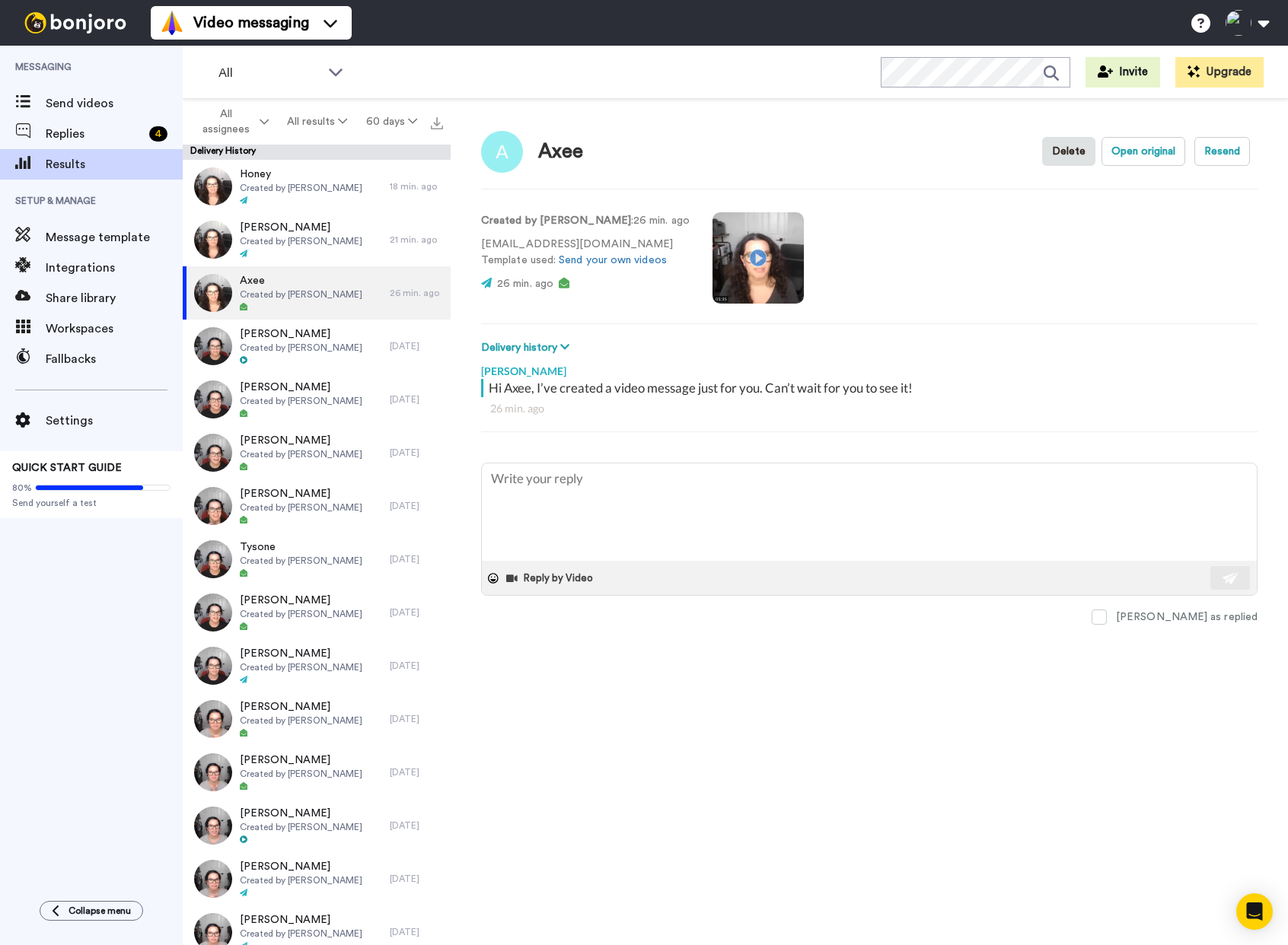
type textarea "x"
